Goal: Task Accomplishment & Management: Manage account settings

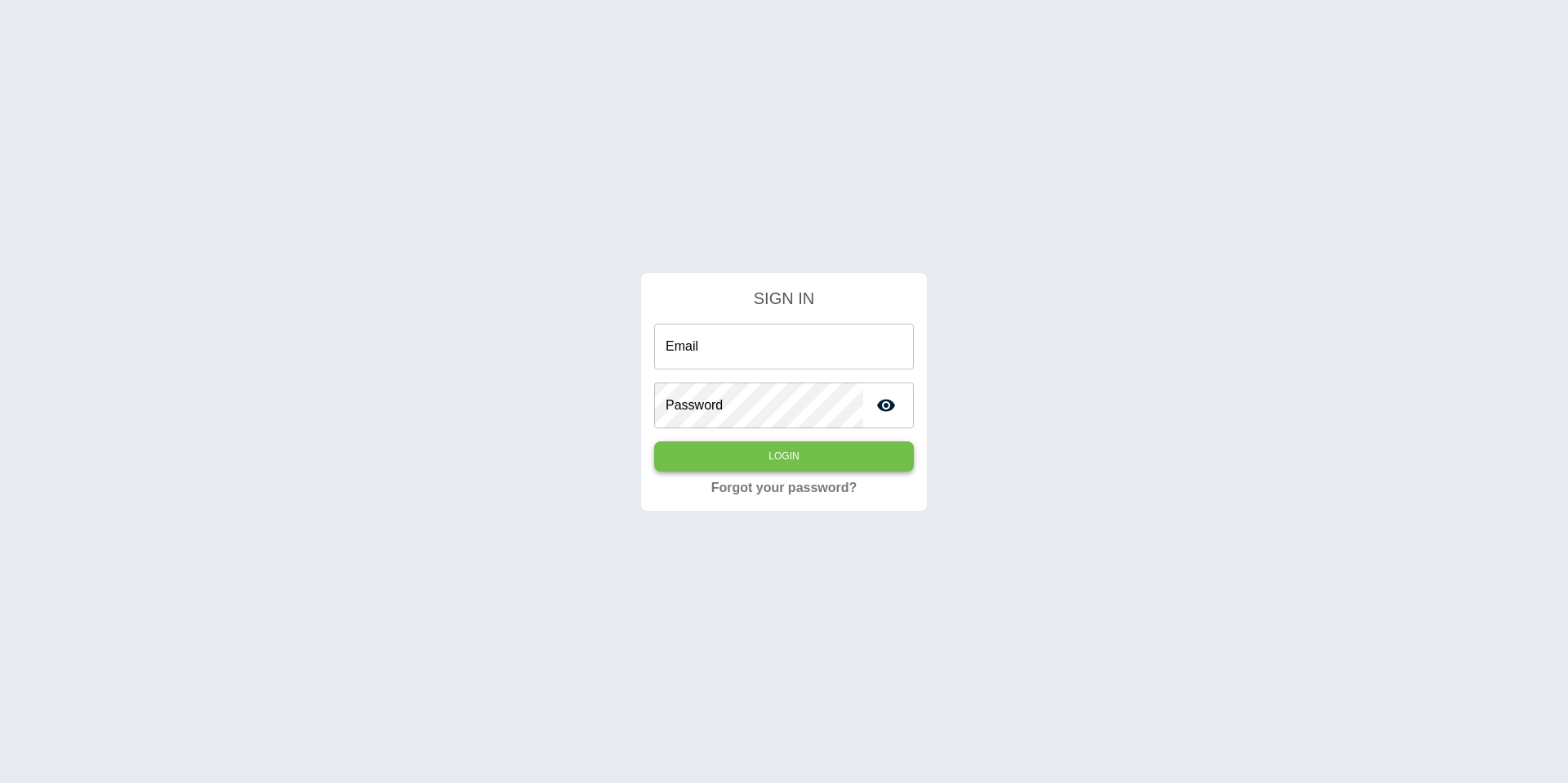
type input "**********"
click at [797, 444] on button "Login" at bounding box center [784, 456] width 259 height 31
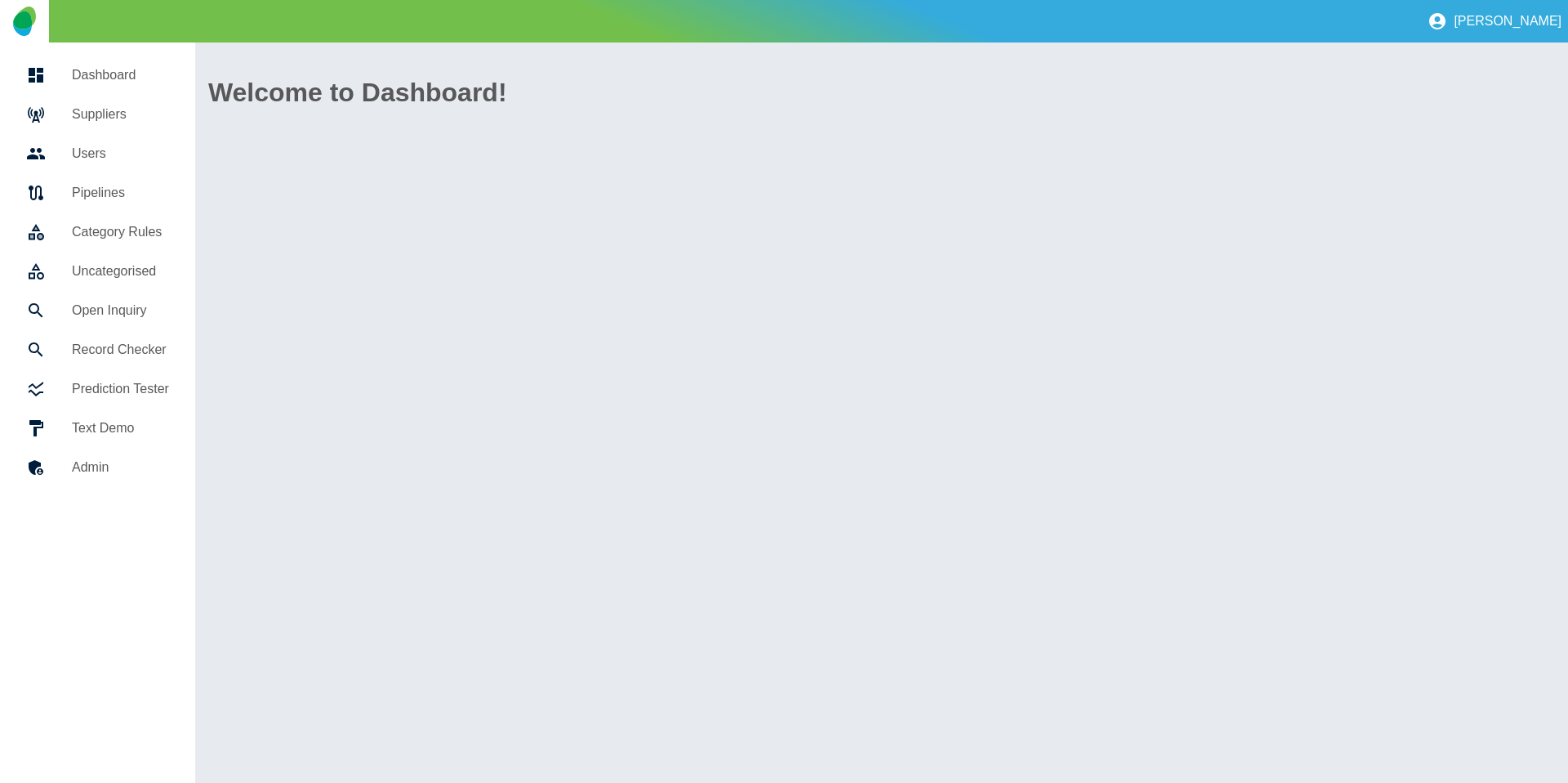
click at [77, 111] on h5 "Suppliers" at bounding box center [120, 114] width 97 height 20
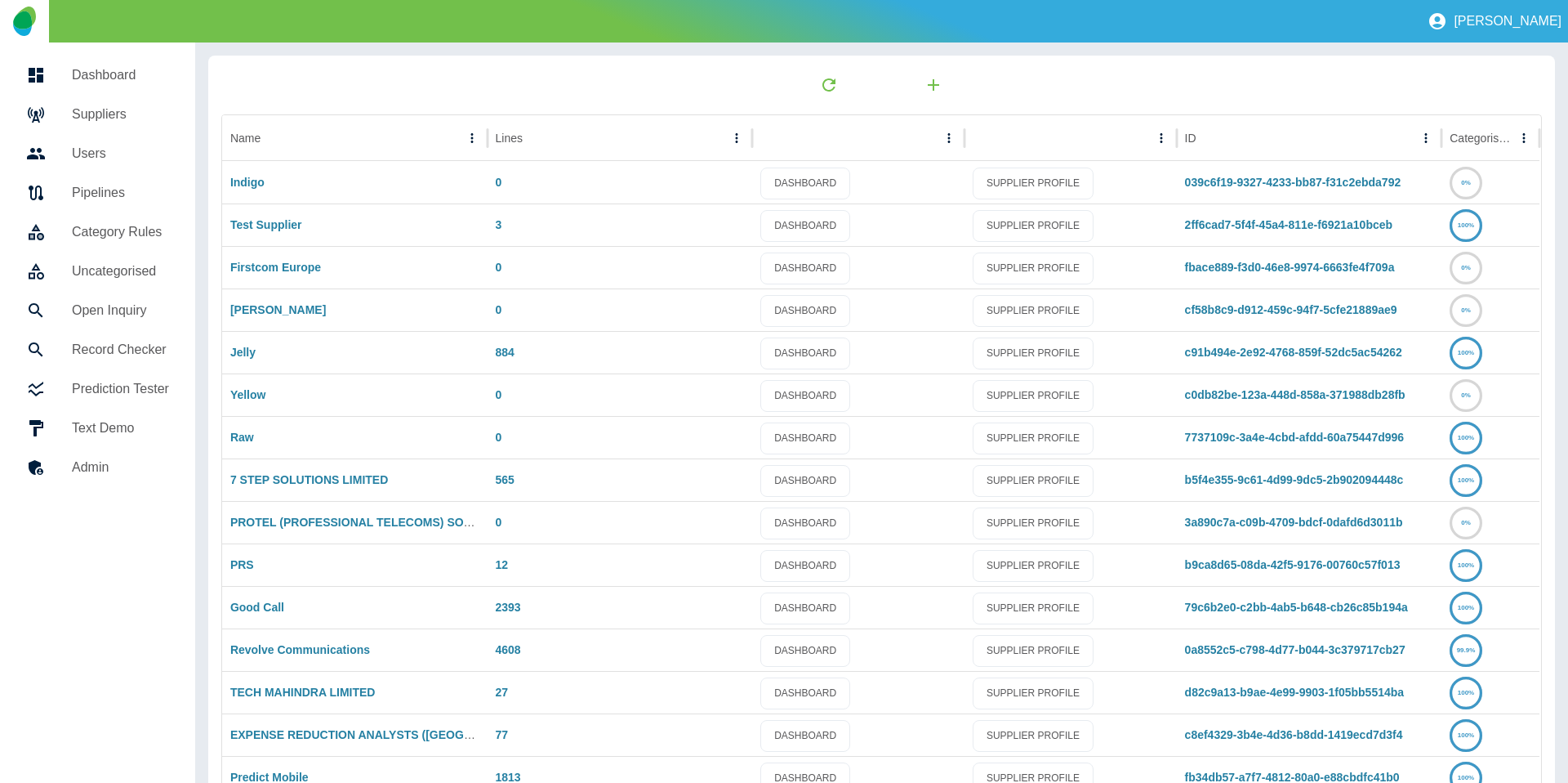
scroll to position [86, 0]
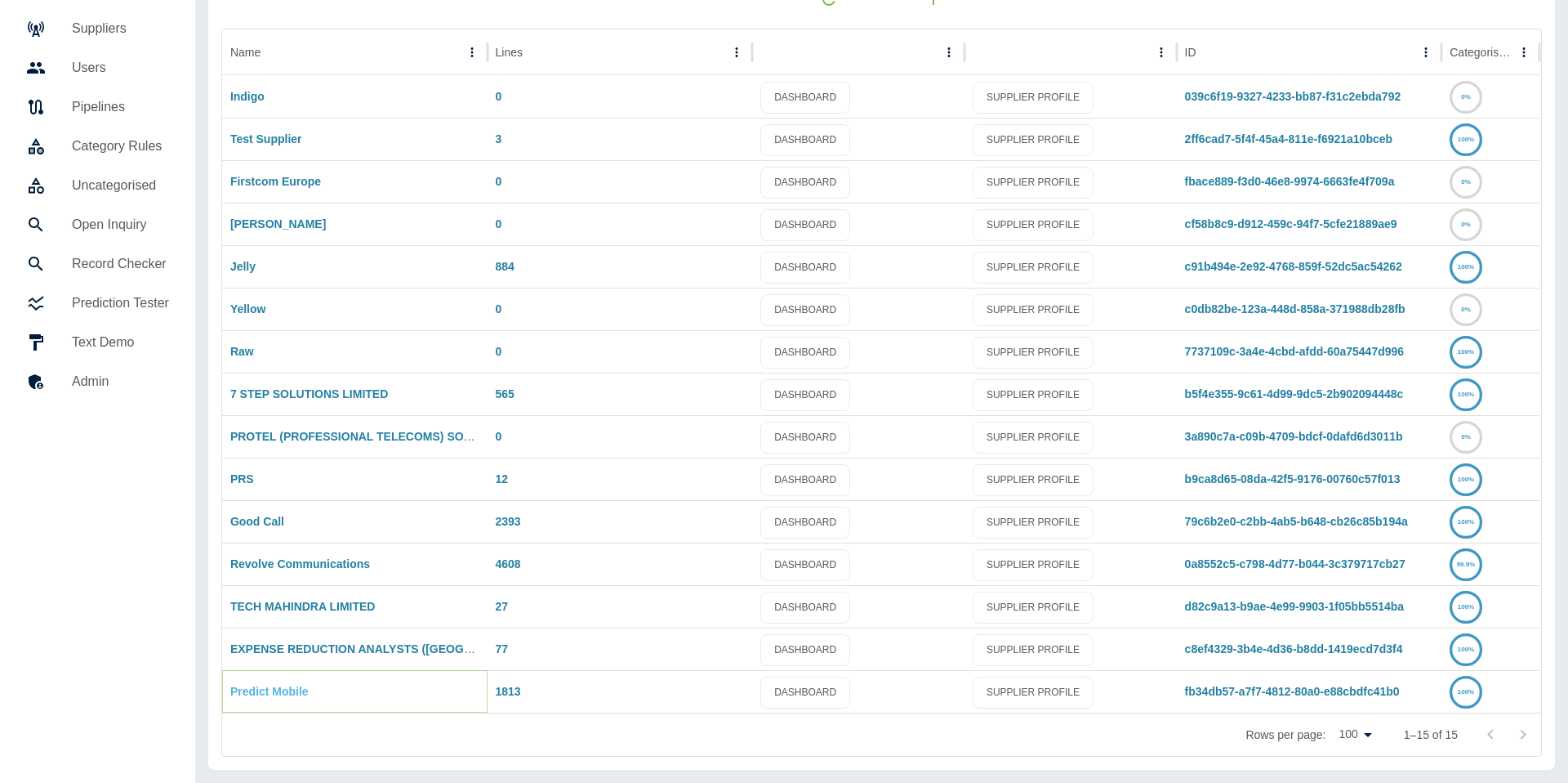
click at [267, 696] on link "Predict Mobile" at bounding box center [269, 691] width 78 height 13
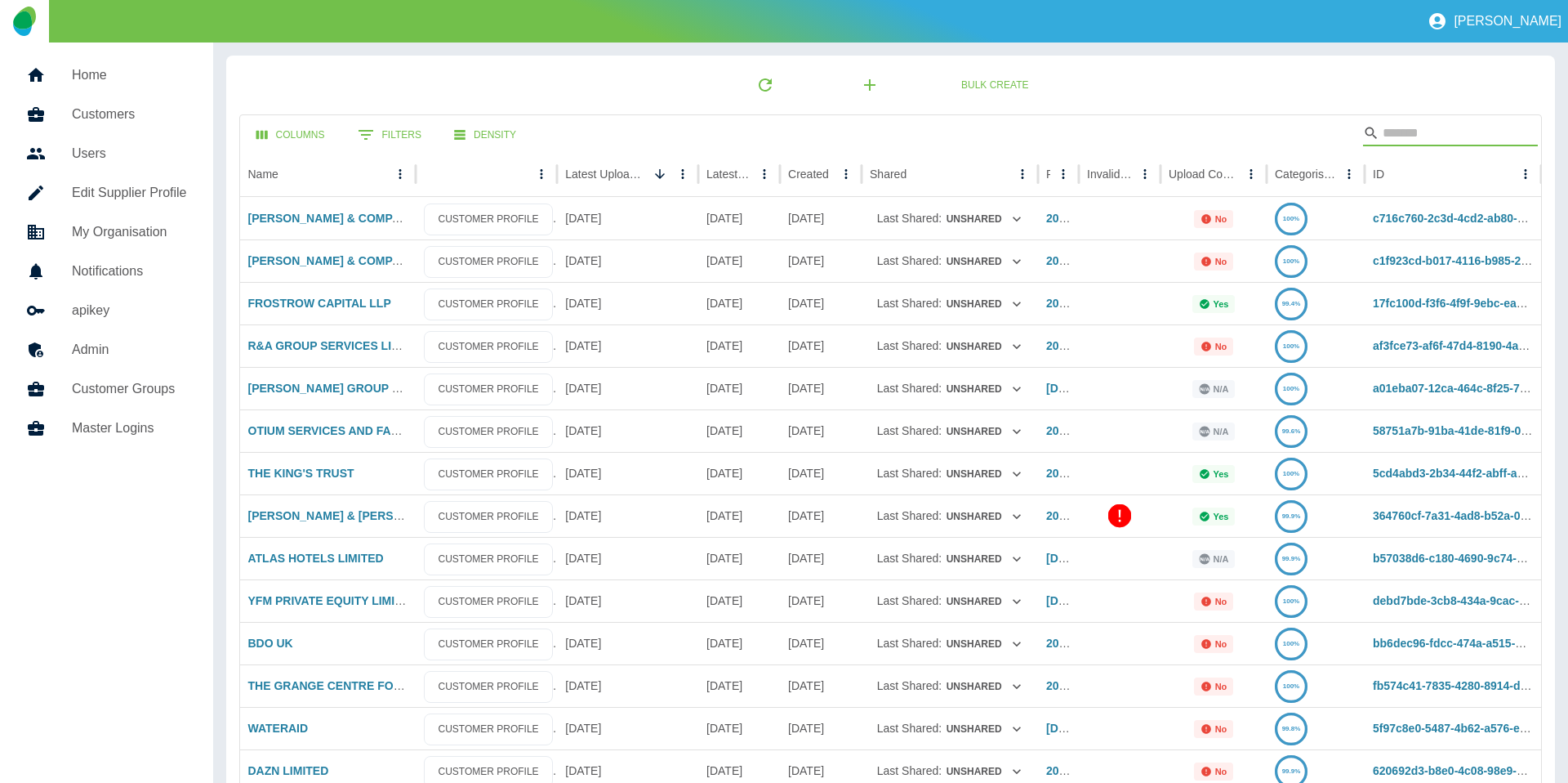
click at [1470, 141] on input "Search" at bounding box center [1449, 133] width 131 height 26
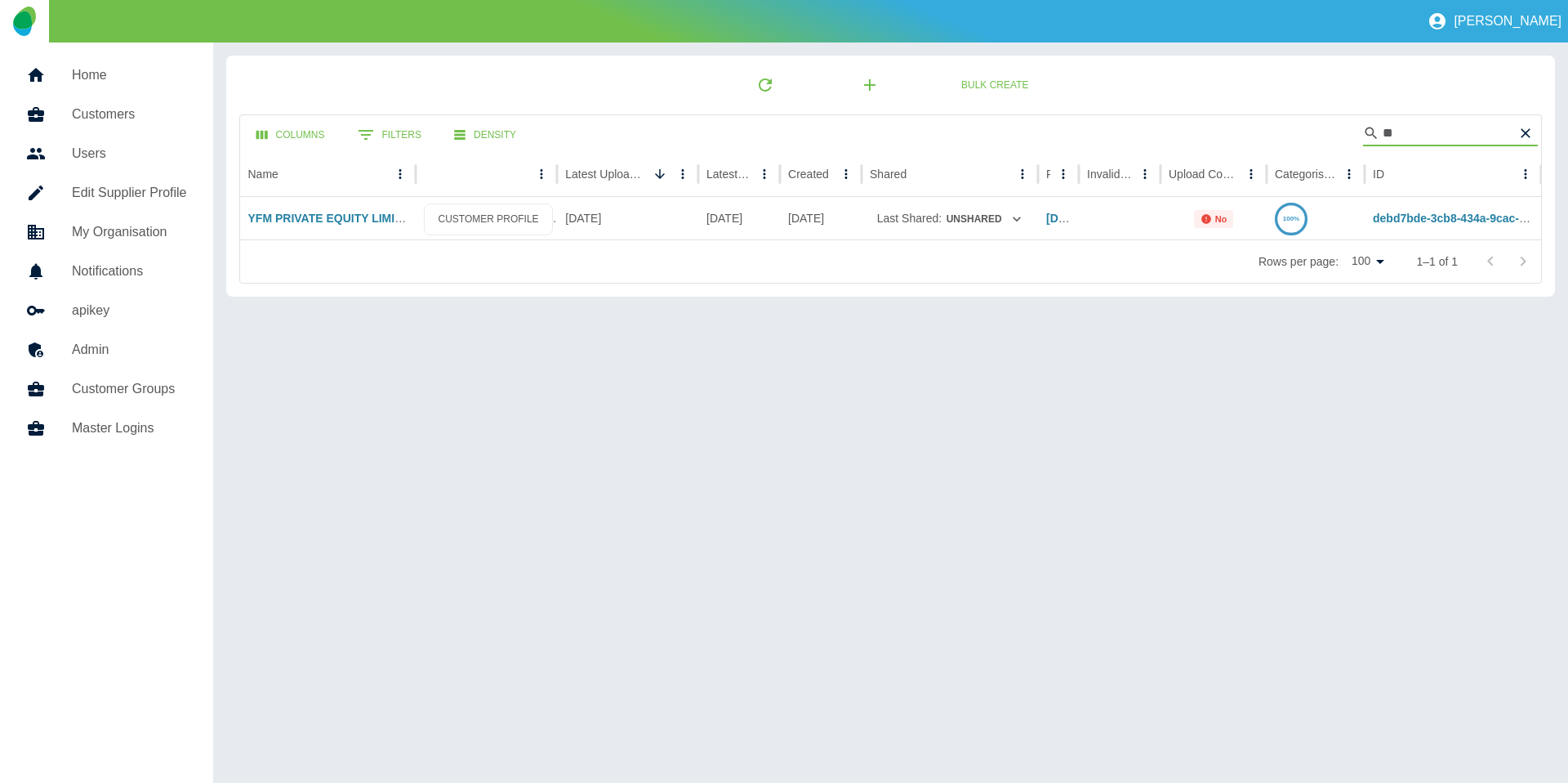
type input "**"
click at [49, 76] on div at bounding box center [48, 75] width 46 height 20
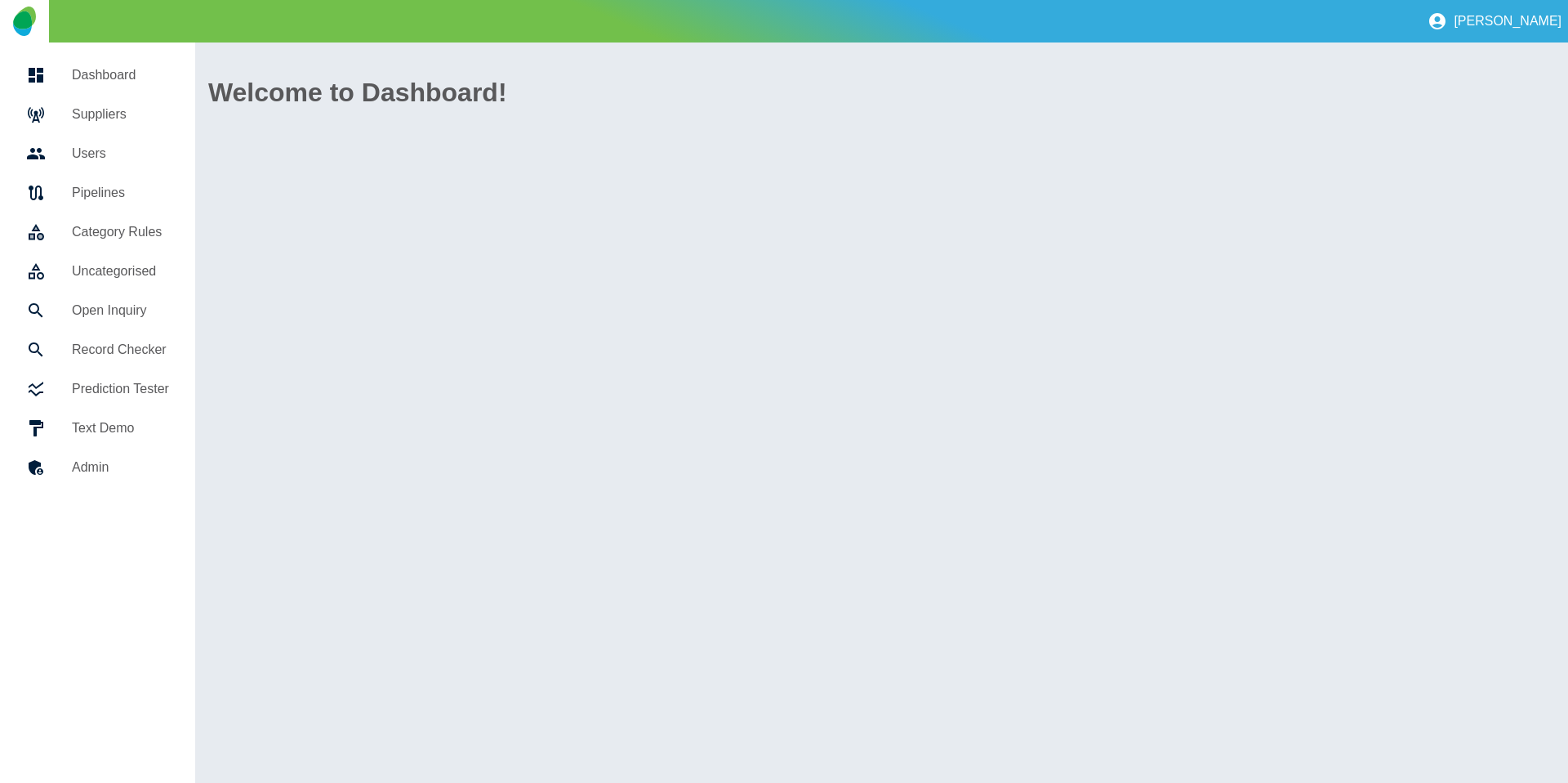
click at [56, 114] on div at bounding box center [48, 114] width 46 height 20
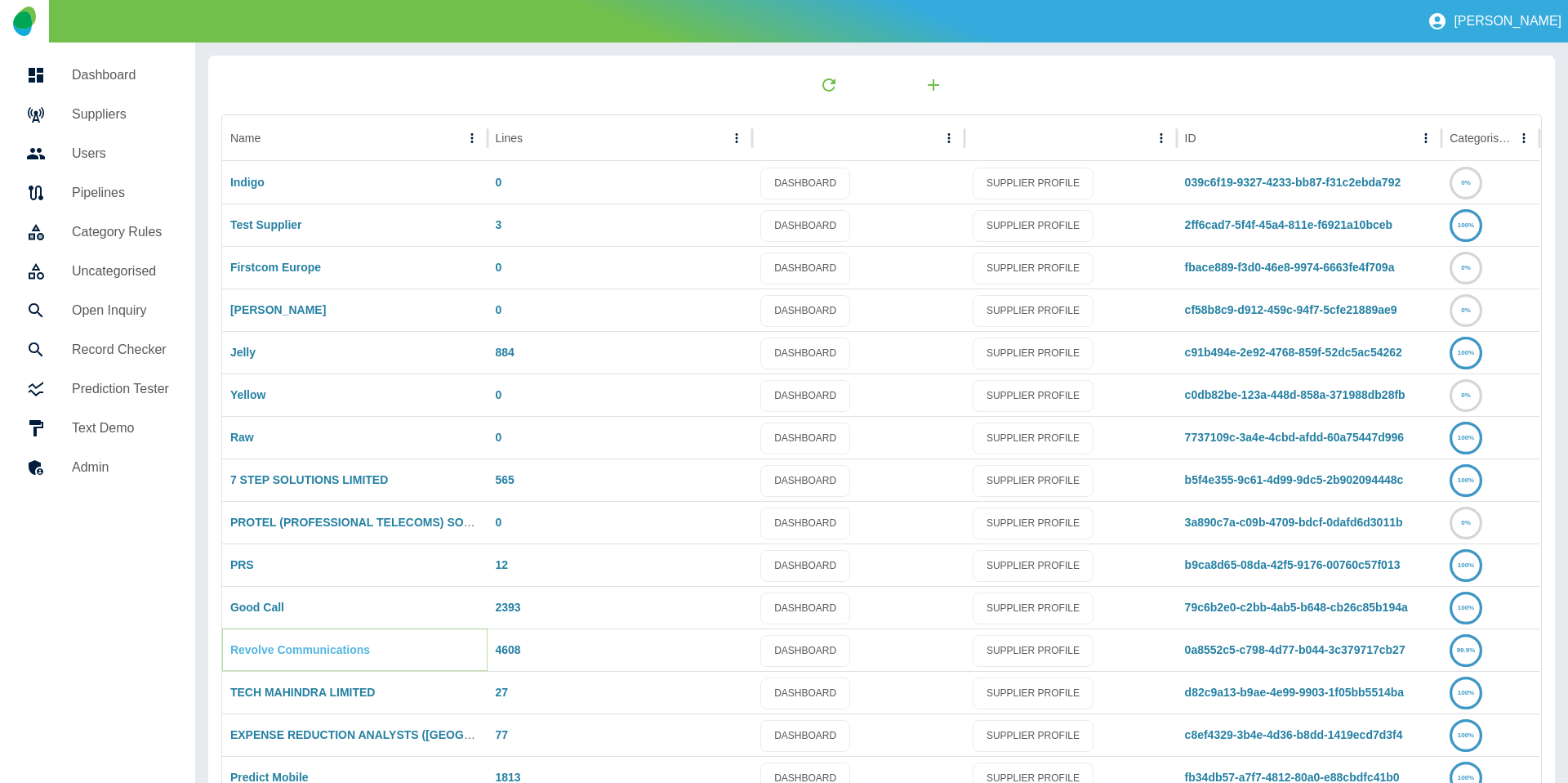
click at [263, 643] on link "Revolve Communications" at bounding box center [301, 649] width 140 height 13
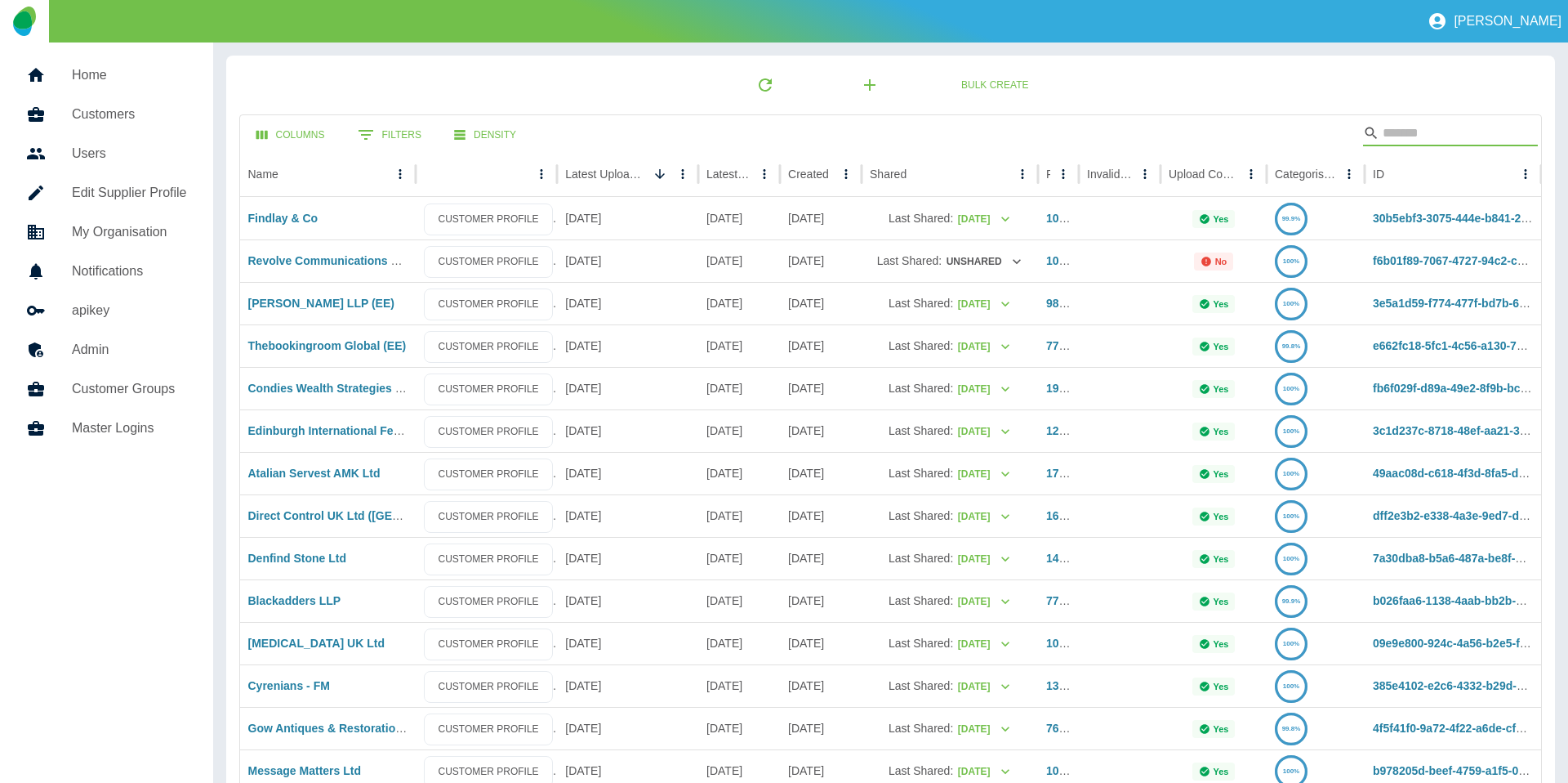
click at [1495, 135] on input "Search" at bounding box center [1449, 133] width 131 height 26
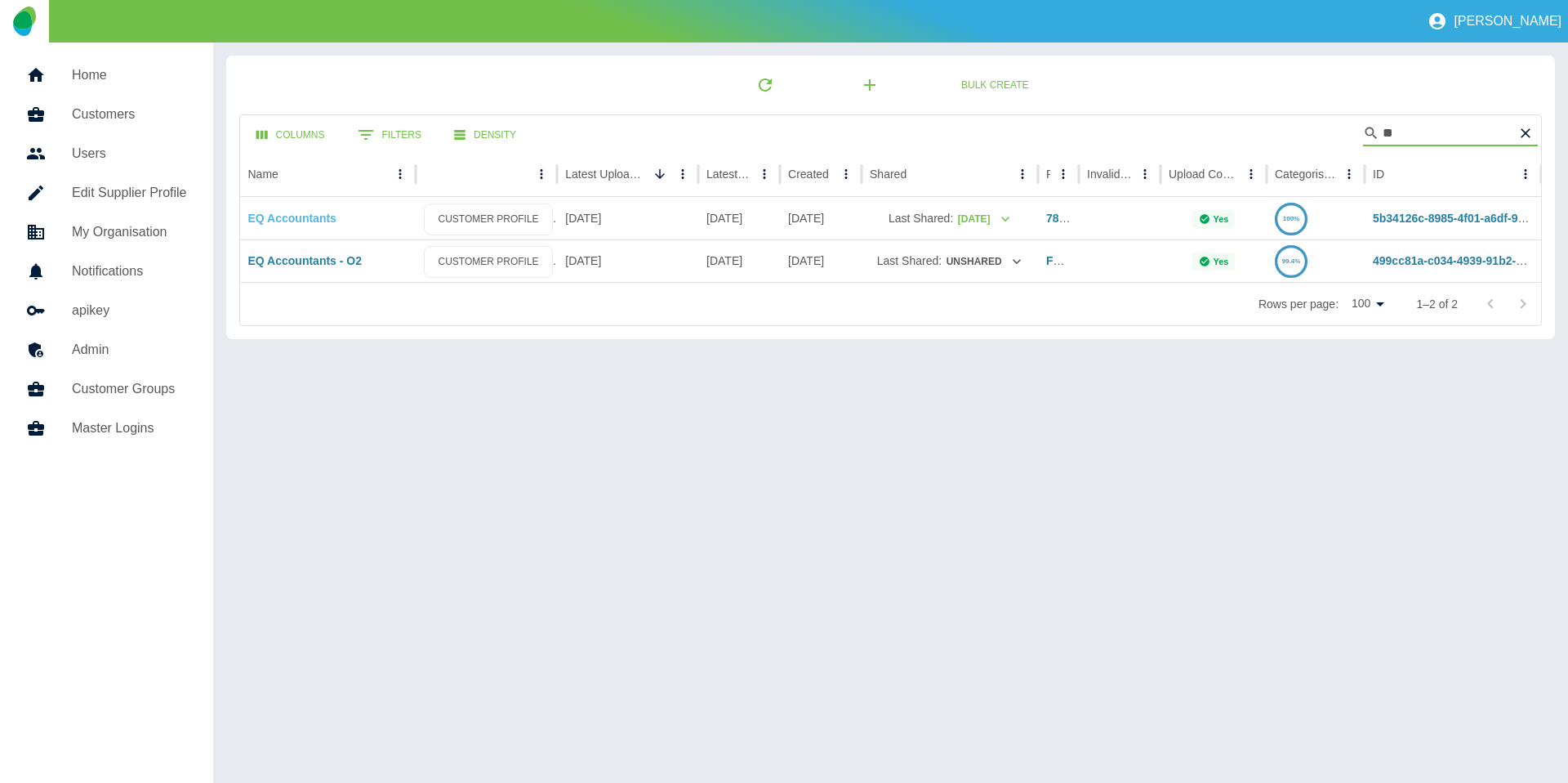
type input "**"
click at [283, 224] on link "EQ Accountants" at bounding box center [293, 218] width 88 height 13
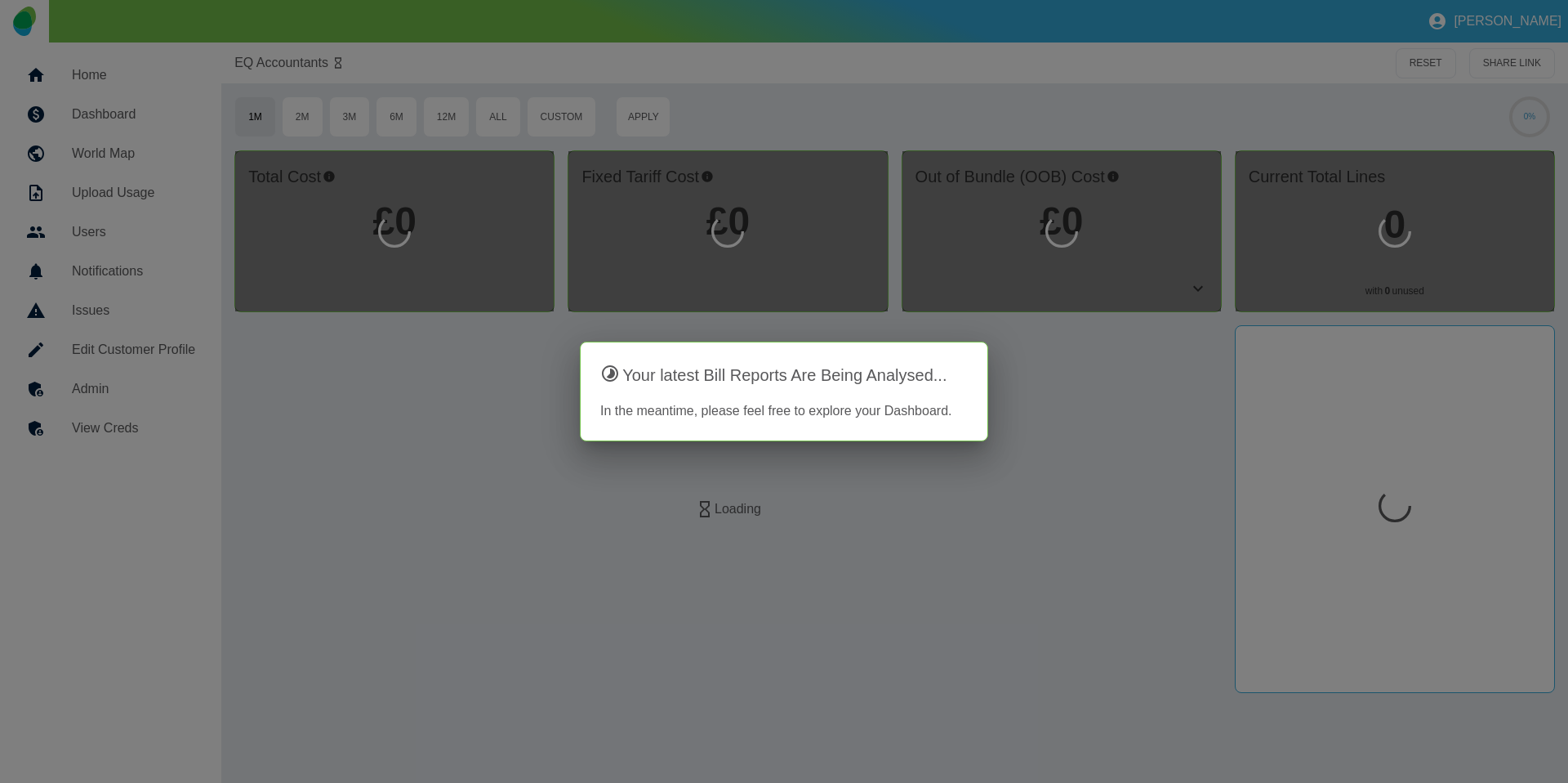
click at [103, 394] on div at bounding box center [784, 392] width 1568 height 783
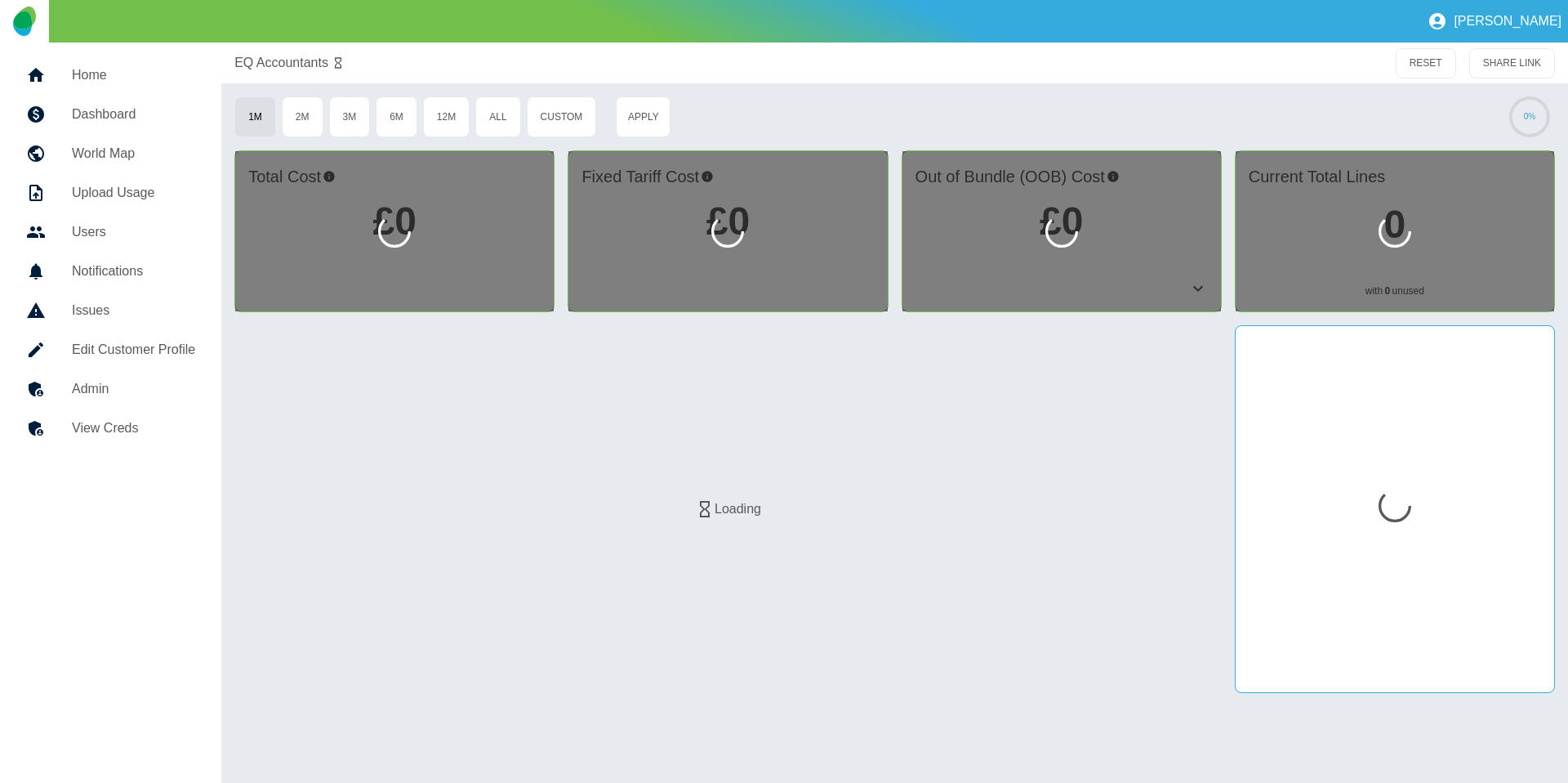
click at [106, 394] on h5 "Admin" at bounding box center [133, 389] width 123 height 20
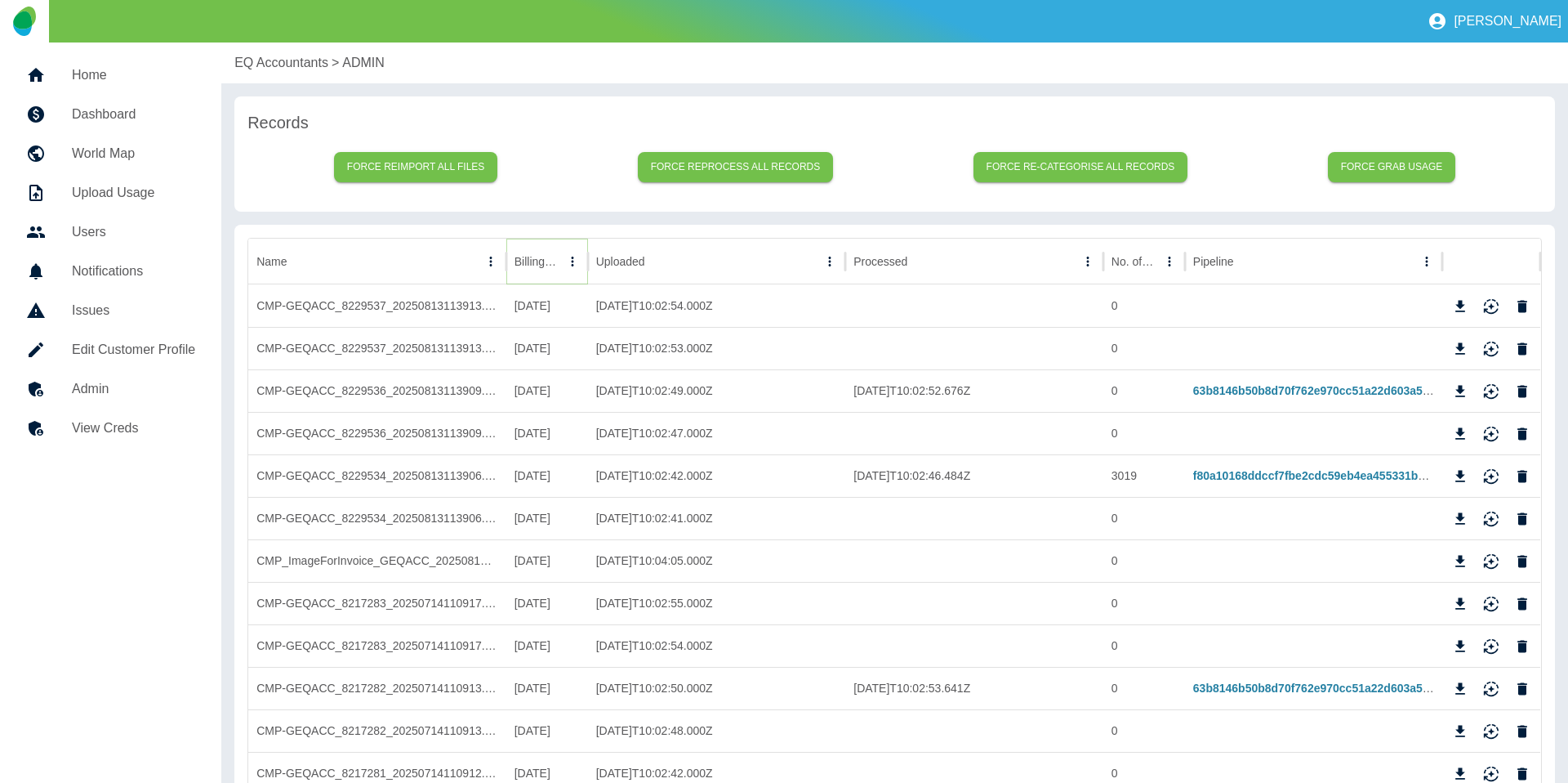
click at [565, 262] on icon "Sort" at bounding box center [573, 261] width 14 height 14
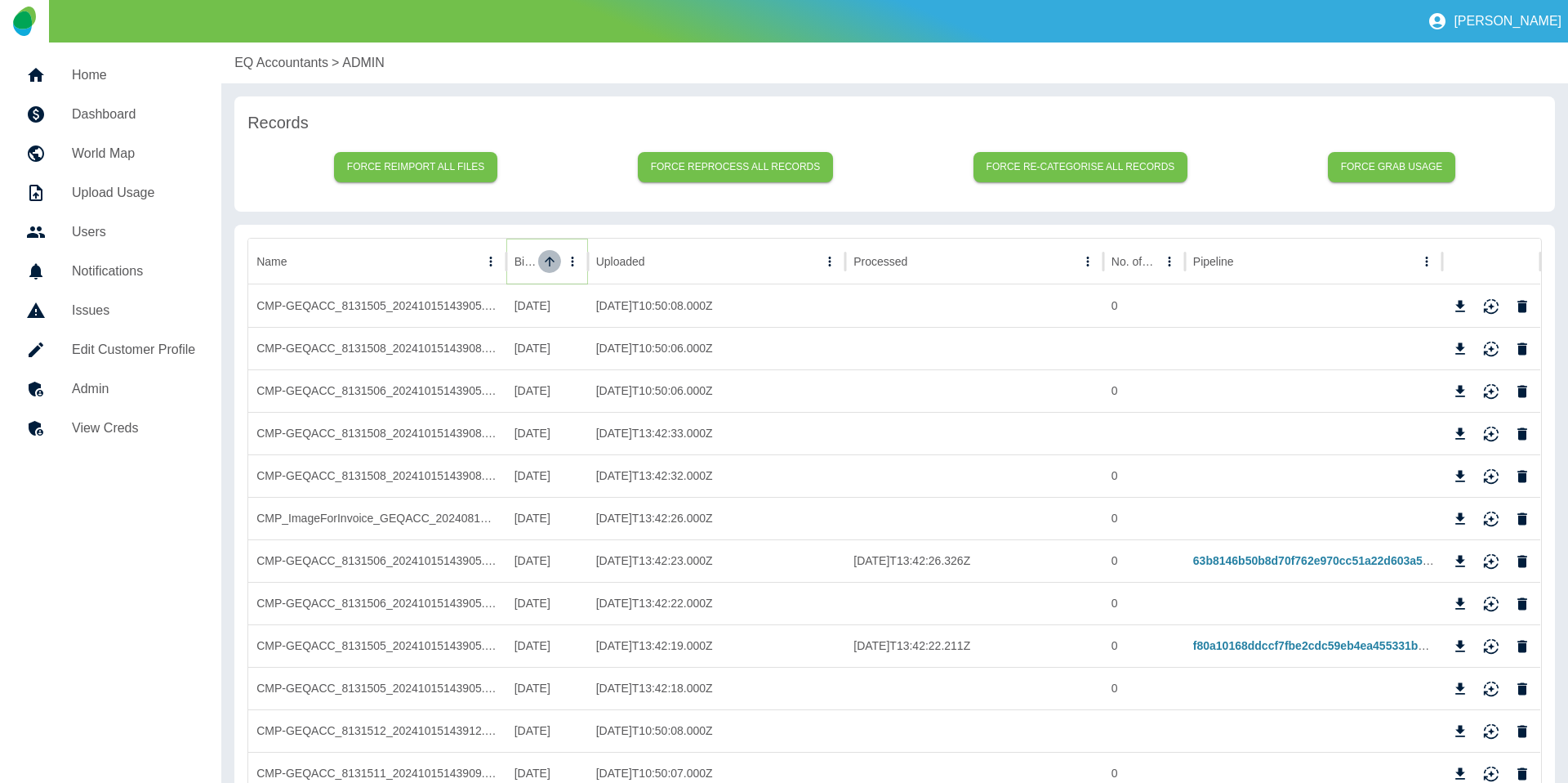
click at [548, 262] on icon "Sort" at bounding box center [549, 261] width 14 height 14
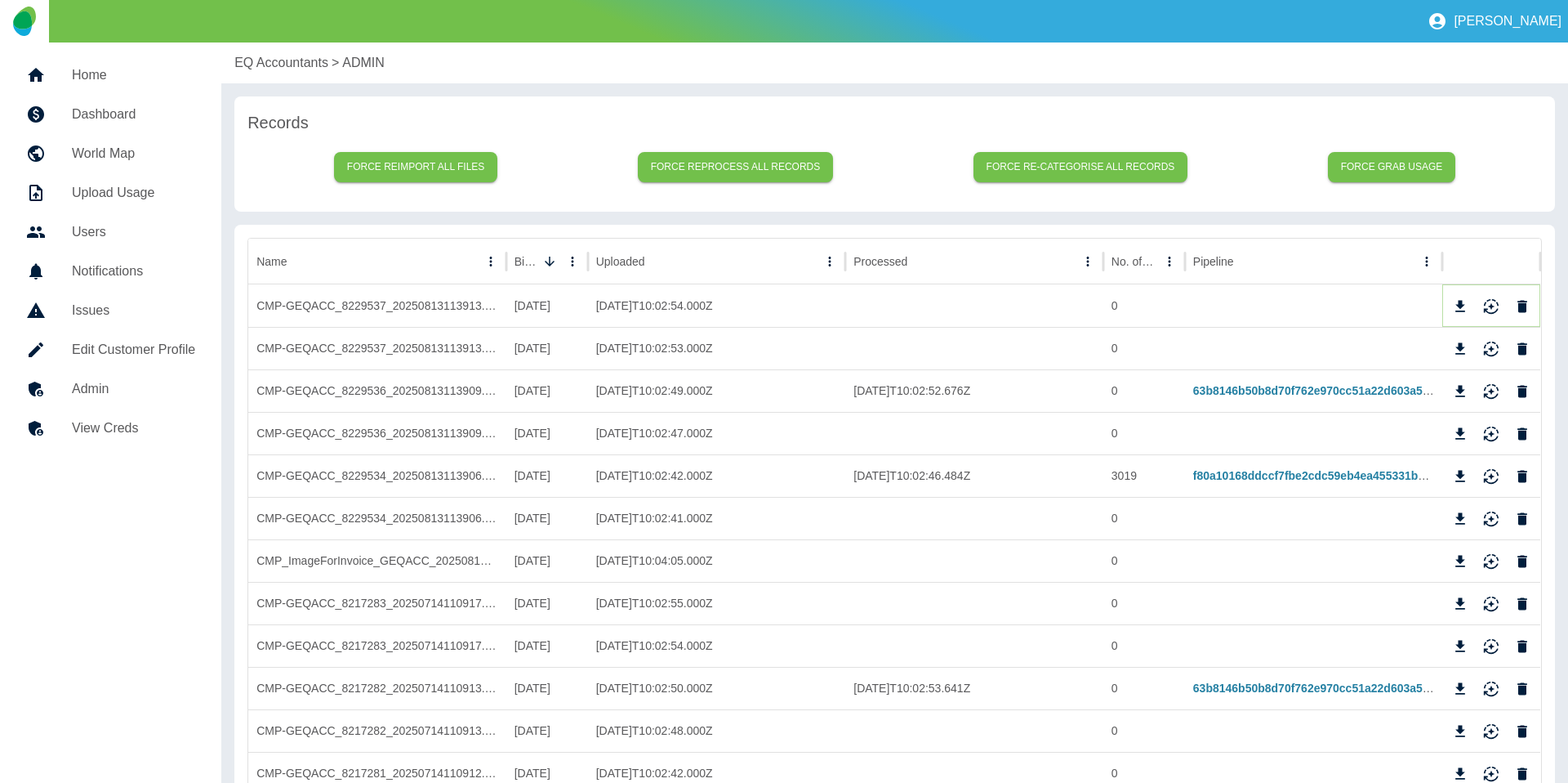
click at [1467, 312] on icon "Download" at bounding box center [1460, 306] width 16 height 16
